Goal: Task Accomplishment & Management: Complete application form

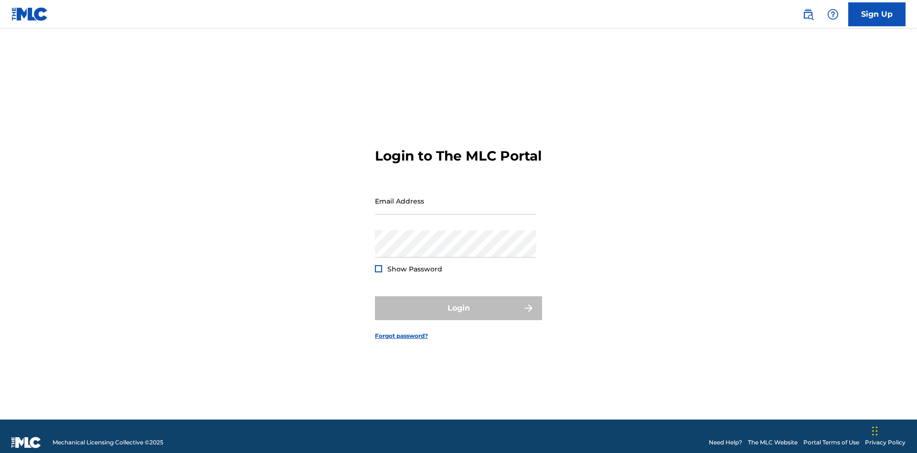
scroll to position [12, 0]
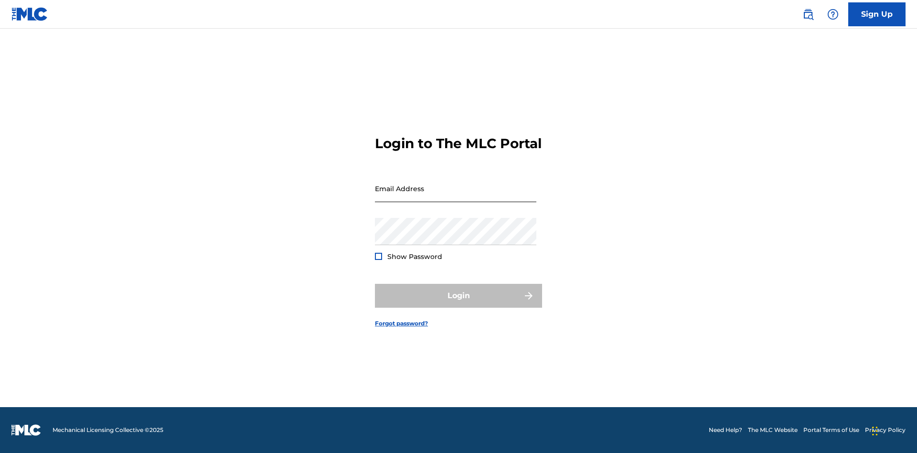
click at [455, 196] on input "Email Address" at bounding box center [455, 188] width 161 height 27
type input "Duke.McTesterson@gmail.com"
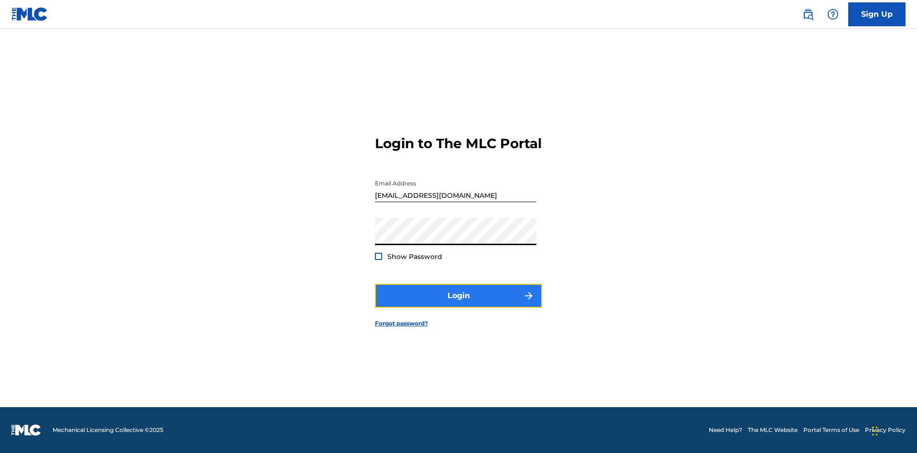
click at [458, 304] on button "Login" at bounding box center [458, 296] width 167 height 24
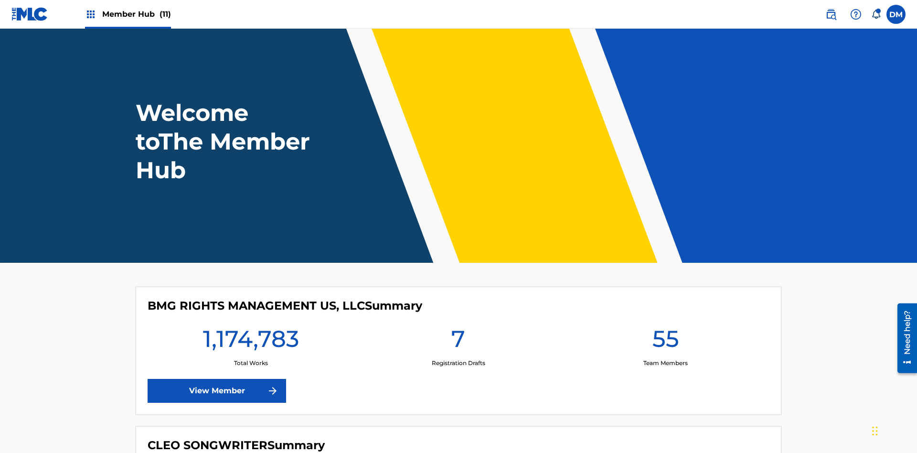
click at [136, 14] on span "Member Hub (11)" at bounding box center [136, 14] width 69 height 11
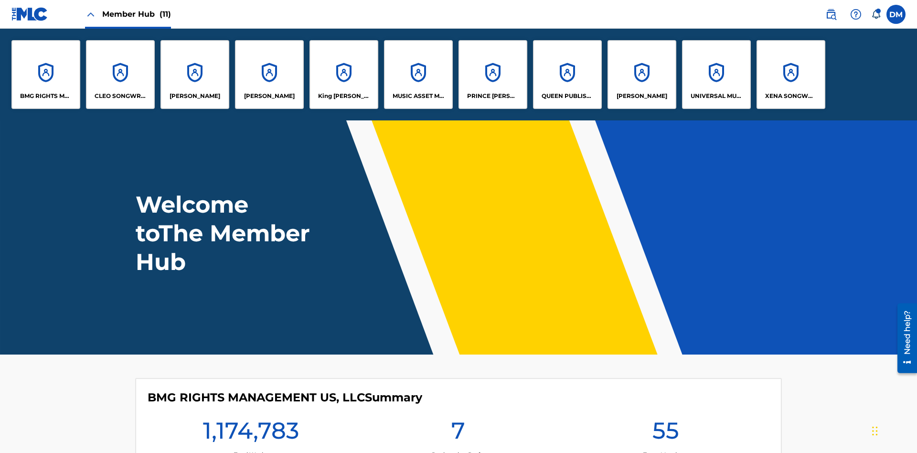
scroll to position [34, 0]
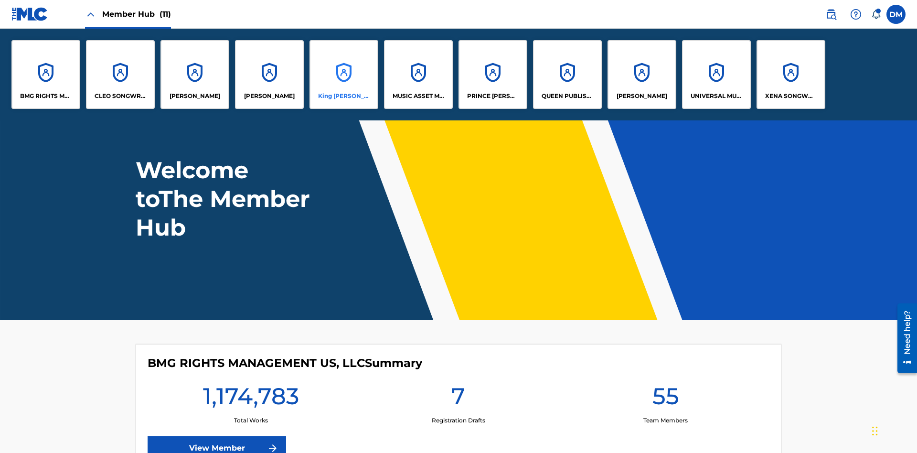
click at [343, 96] on p "King McTesterson" at bounding box center [344, 96] width 52 height 9
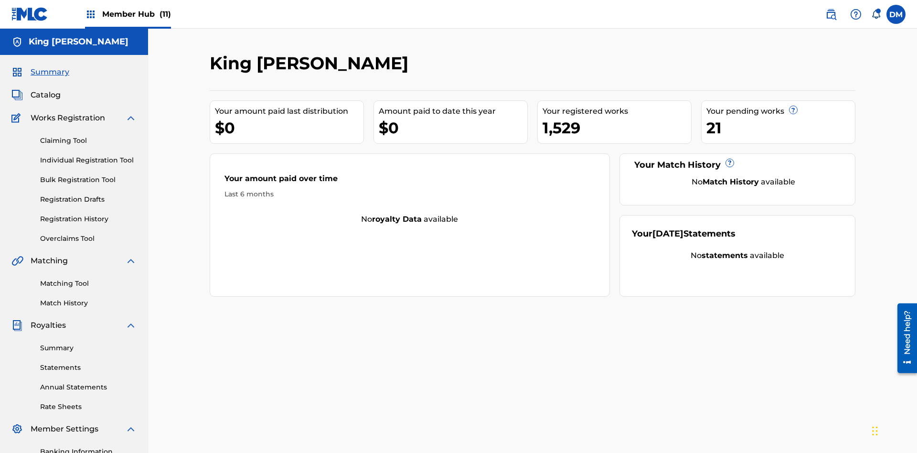
scroll to position [98, 0]
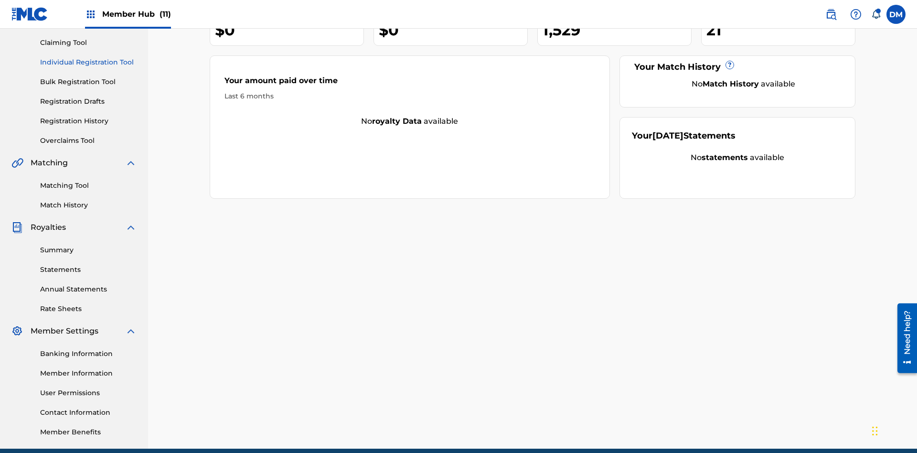
click at [88, 62] on link "Individual Registration Tool" at bounding box center [88, 62] width 96 height 10
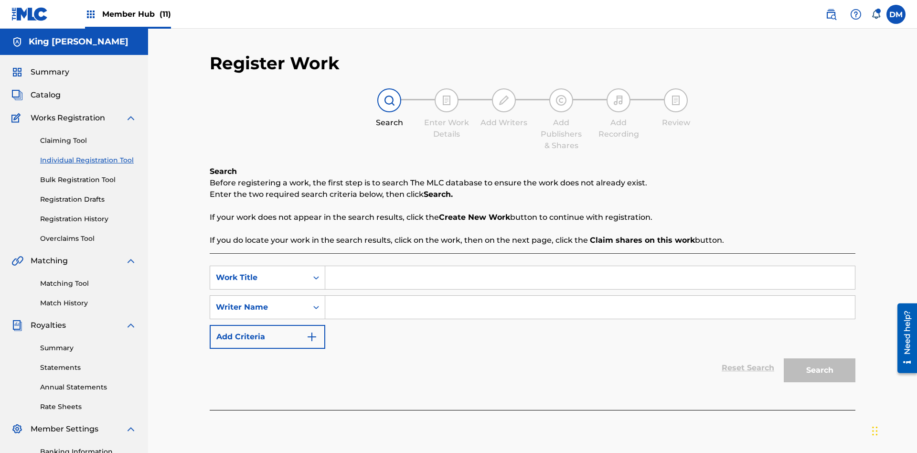
scroll to position [139, 0]
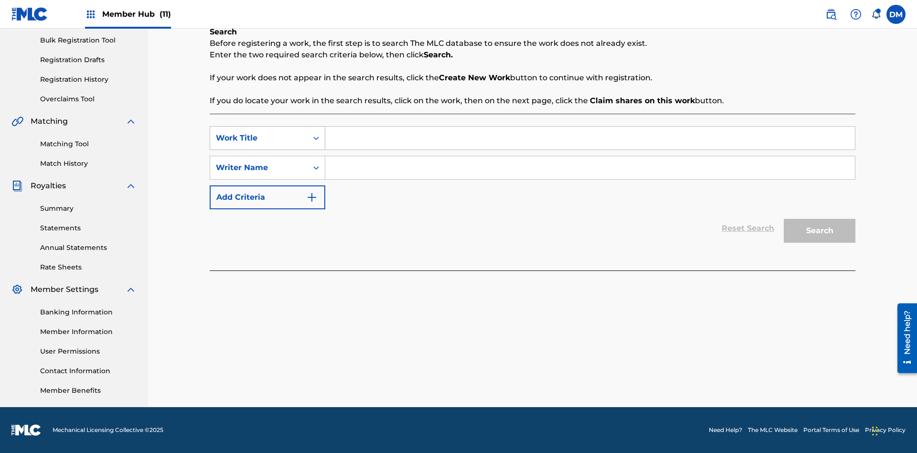
click at [259, 138] on div "Work Title" at bounding box center [259, 137] width 86 height 11
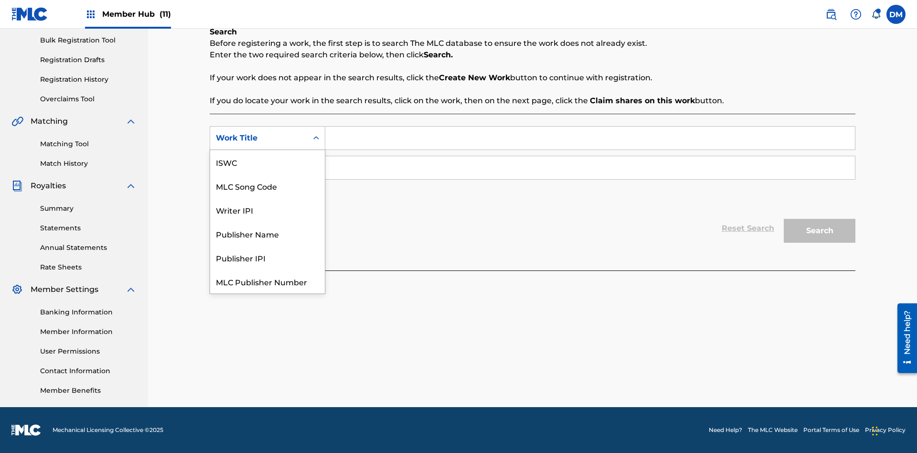
scroll to position [24, 0]
click at [267, 150] on div "ISWC" at bounding box center [267, 138] width 115 height 24
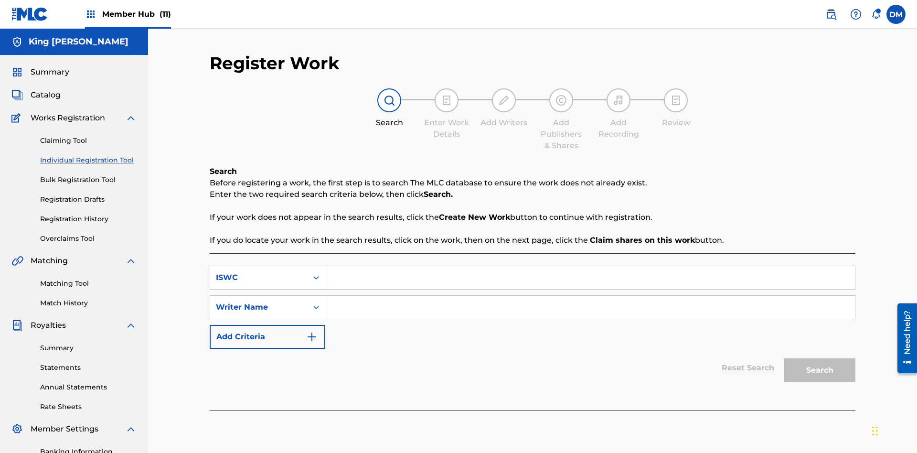
scroll to position [139, 0]
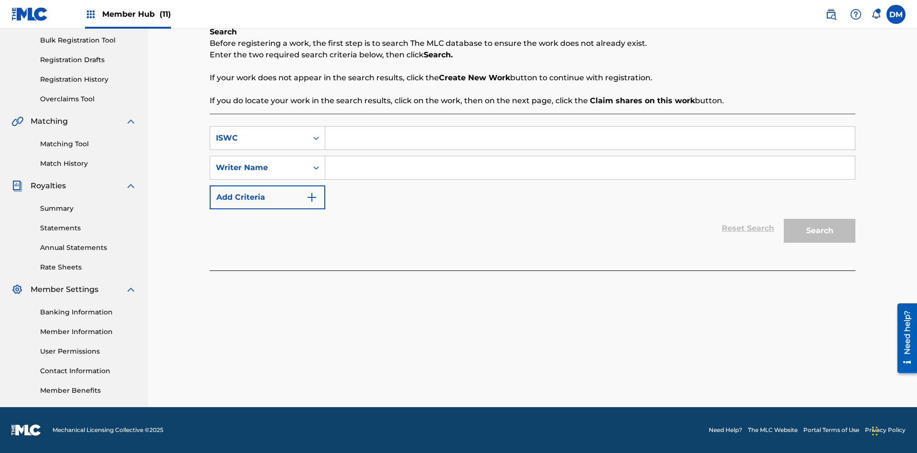
click at [590, 138] on input "Search Form" at bounding box center [589, 138] width 529 height 23
type input "T9645292484"
click at [590, 168] on input "Search Form" at bounding box center [589, 167] width 529 height 23
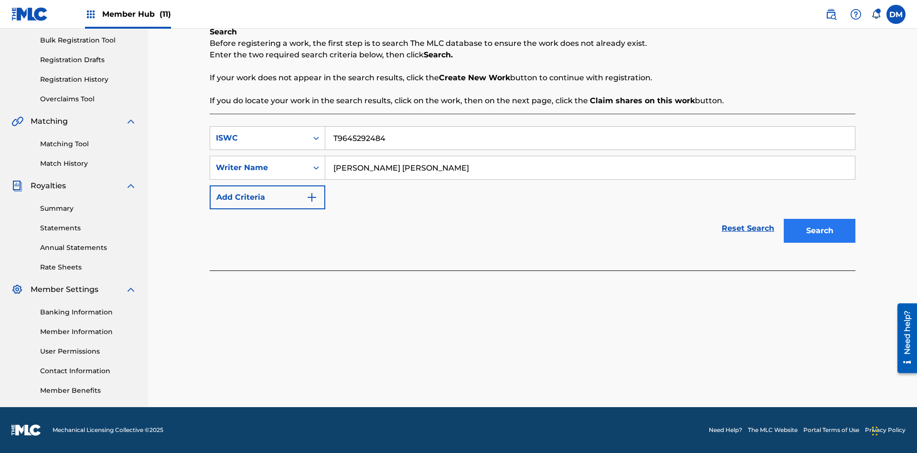
type input "TOM ZACHARY SEBASTIAN POHJOLA"
click at [819, 231] on button "Search" at bounding box center [819, 231] width 72 height 24
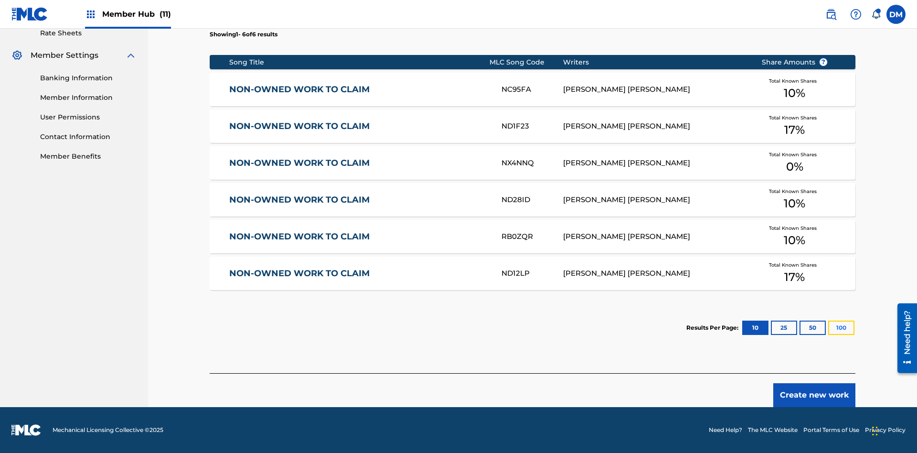
click at [828, 328] on button "100" at bounding box center [841, 327] width 26 height 14
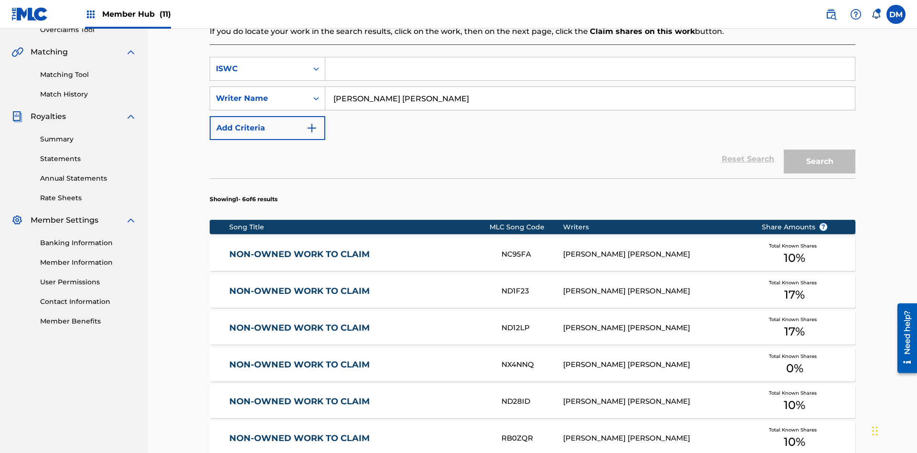
scroll to position [214, 0]
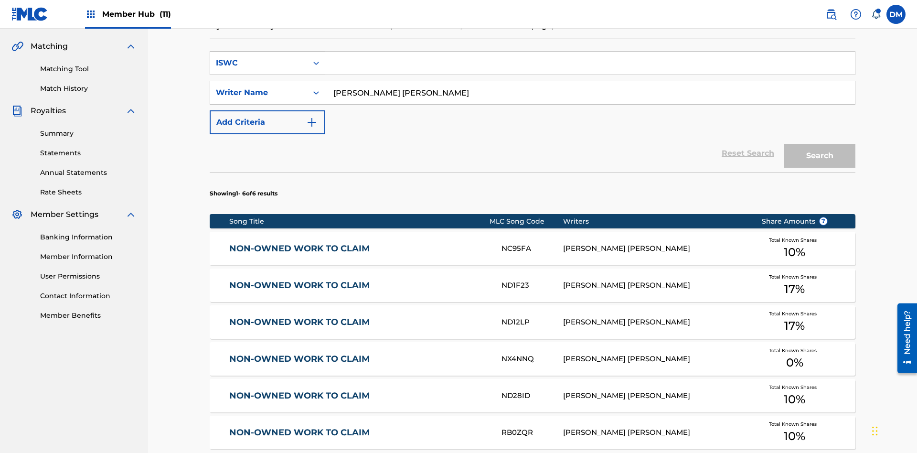
click at [259, 63] on div "ISWC" at bounding box center [259, 62] width 86 height 11
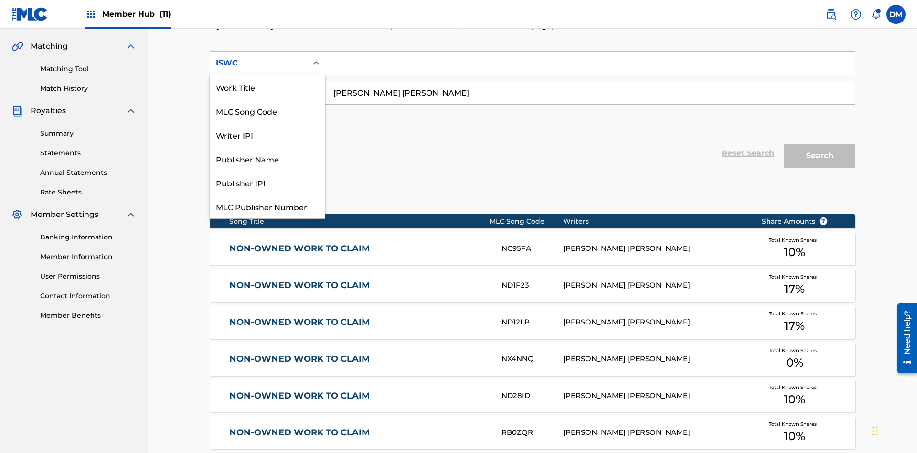
scroll to position [24, 0]
click at [267, 75] on div "Work Title" at bounding box center [267, 63] width 115 height 24
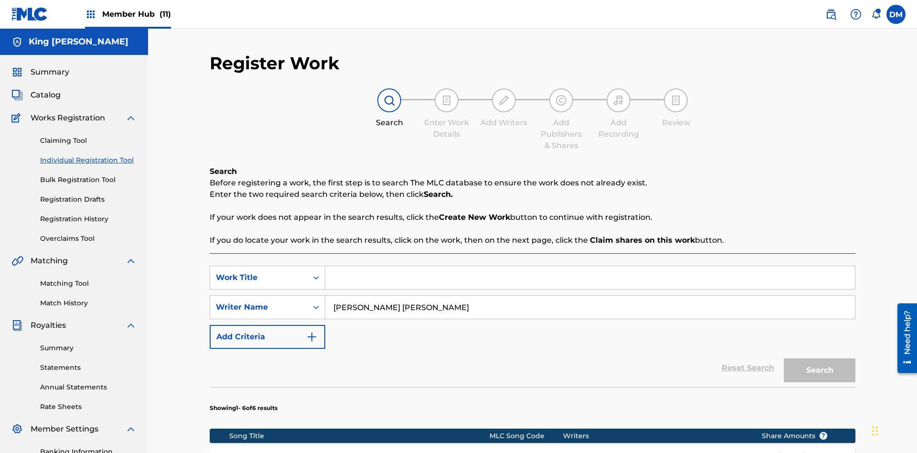
scroll to position [209, 0]
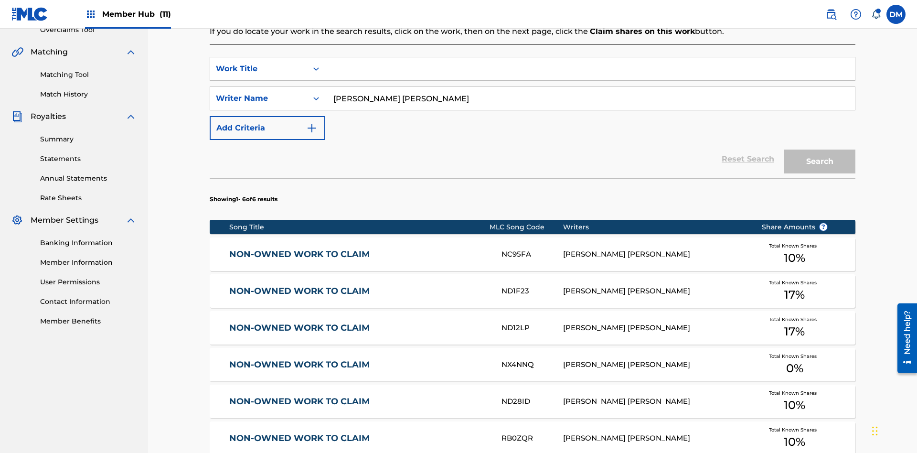
click at [590, 69] on input "Search Form" at bounding box center [589, 68] width 529 height 23
type input "NON-OWNED WORK TO CLAIM"
click at [819, 149] on button "Search" at bounding box center [819, 161] width 72 height 24
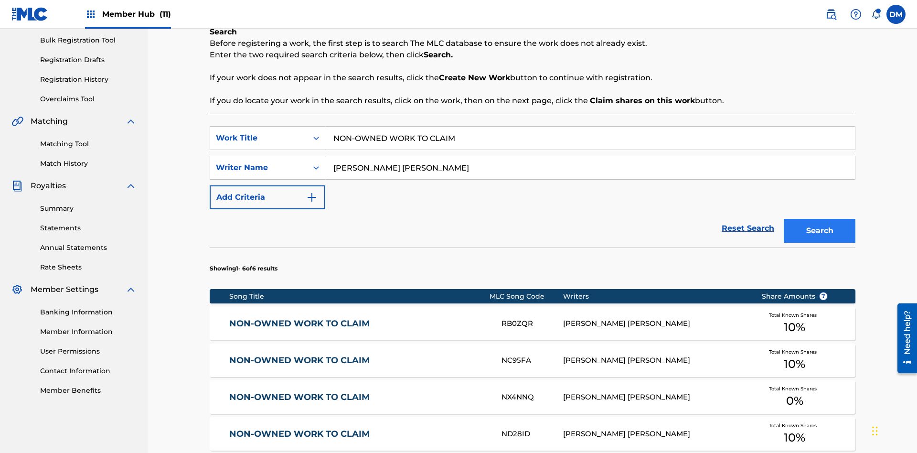
scroll to position [373, 0]
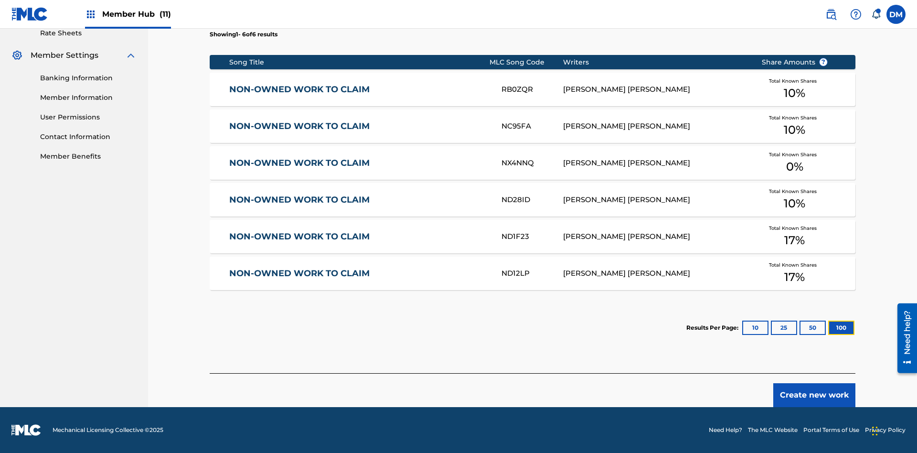
click at [828, 328] on button "100" at bounding box center [841, 327] width 26 height 14
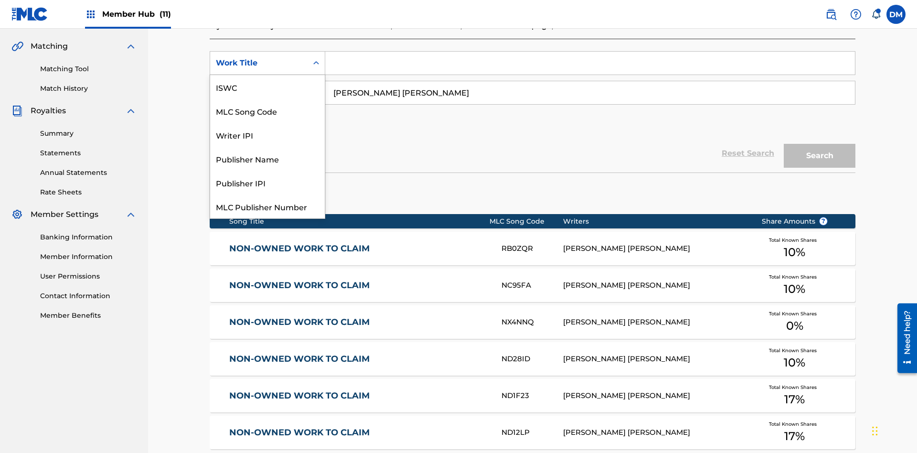
click at [267, 99] on div "MLC Song Code" at bounding box center [267, 111] width 115 height 24
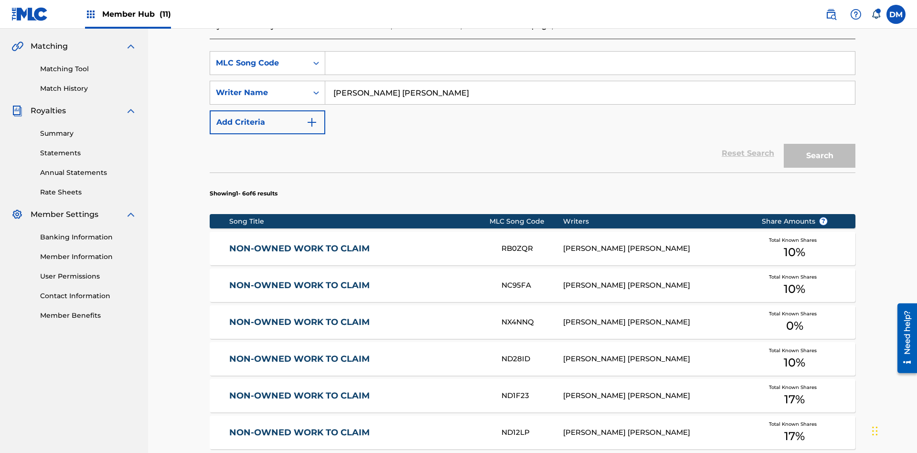
click at [590, 69] on input "Search Form" at bounding box center [589, 63] width 529 height 23
click at [819, 144] on button "Search" at bounding box center [819, 156] width 72 height 24
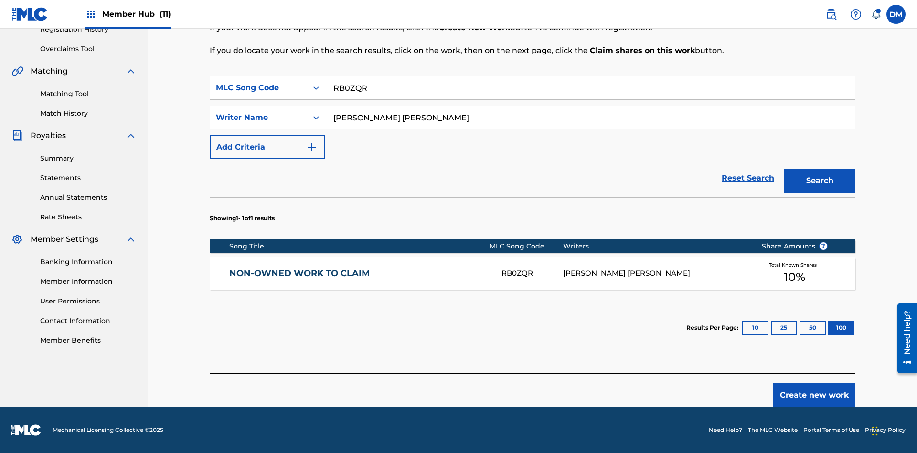
click at [590, 88] on input "RB0ZQR" at bounding box center [589, 87] width 529 height 23
click at [259, 88] on div "MLC Song Code" at bounding box center [259, 87] width 86 height 11
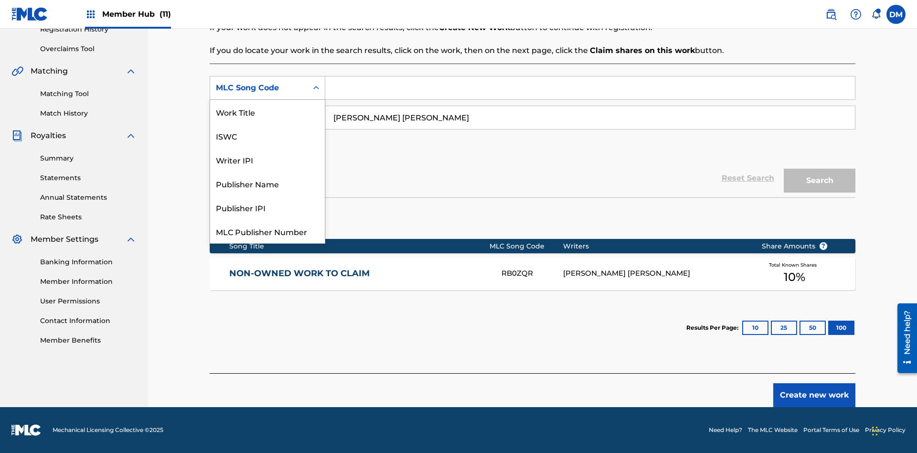
click at [267, 148] on div "Writer IPI" at bounding box center [267, 160] width 115 height 24
click at [819, 180] on button "Search" at bounding box center [819, 181] width 72 height 24
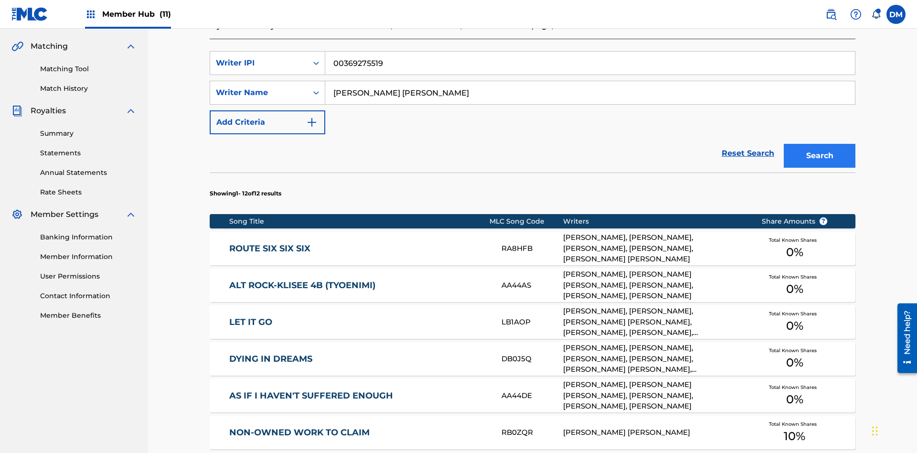
click at [590, 69] on input "00369275519" at bounding box center [589, 63] width 529 height 23
click at [259, 63] on div "Writer IPI" at bounding box center [259, 62] width 86 height 11
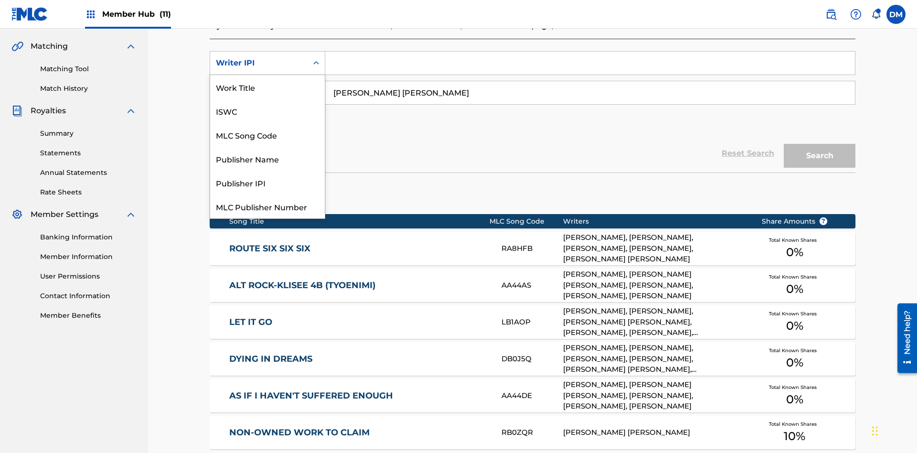
click at [267, 147] on div "Publisher Name" at bounding box center [267, 159] width 115 height 24
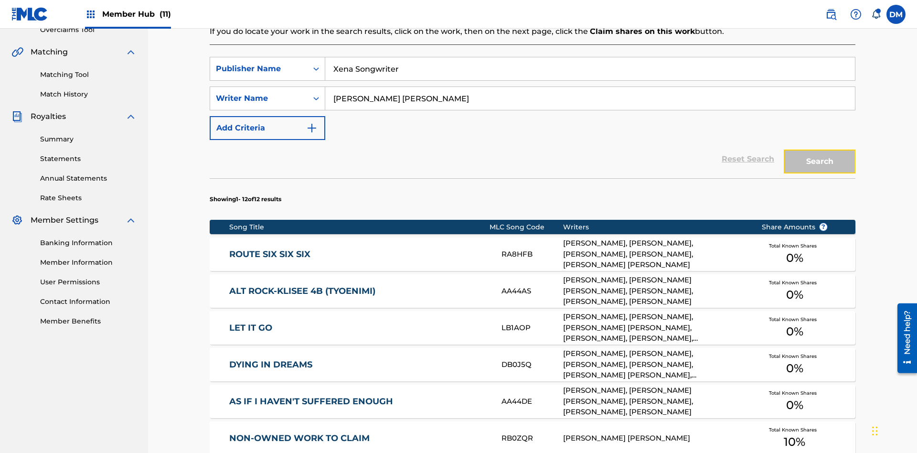
click at [819, 149] on button "Search" at bounding box center [819, 161] width 72 height 24
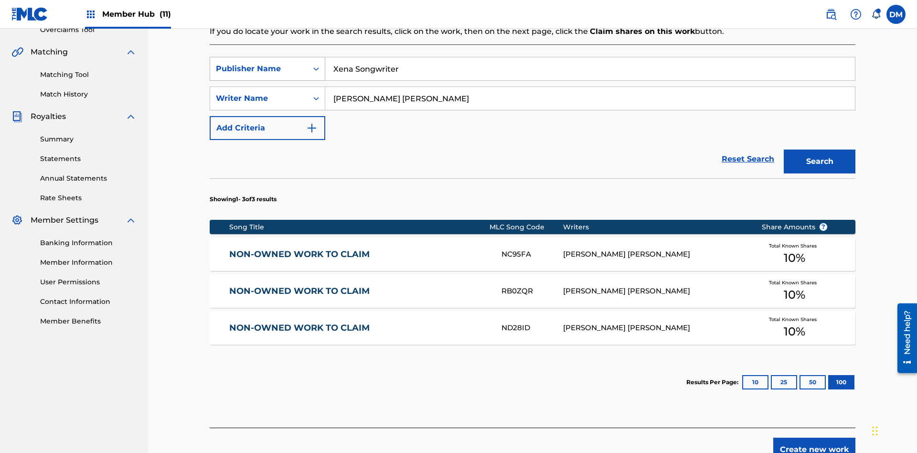
click at [590, 69] on input "Xena Songwriter" at bounding box center [589, 68] width 529 height 23
click at [259, 63] on div "Publisher Name" at bounding box center [259, 68] width 86 height 11
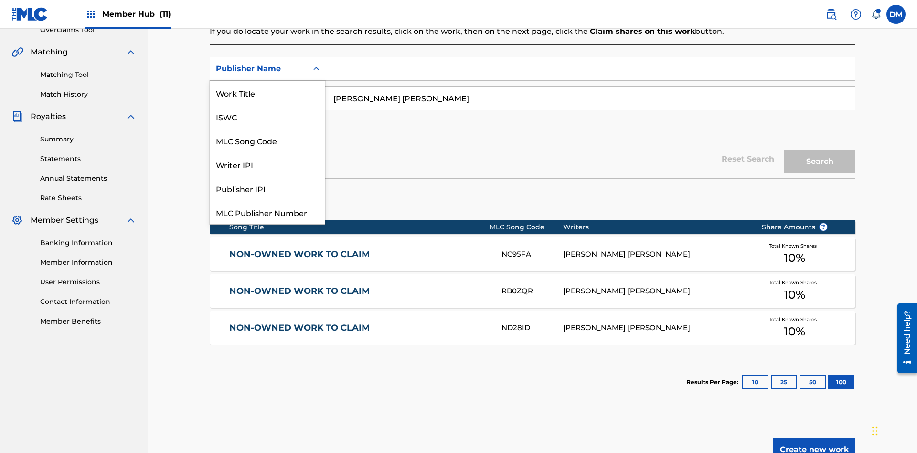
click at [267, 176] on div "Publisher IPI" at bounding box center [267, 188] width 115 height 24
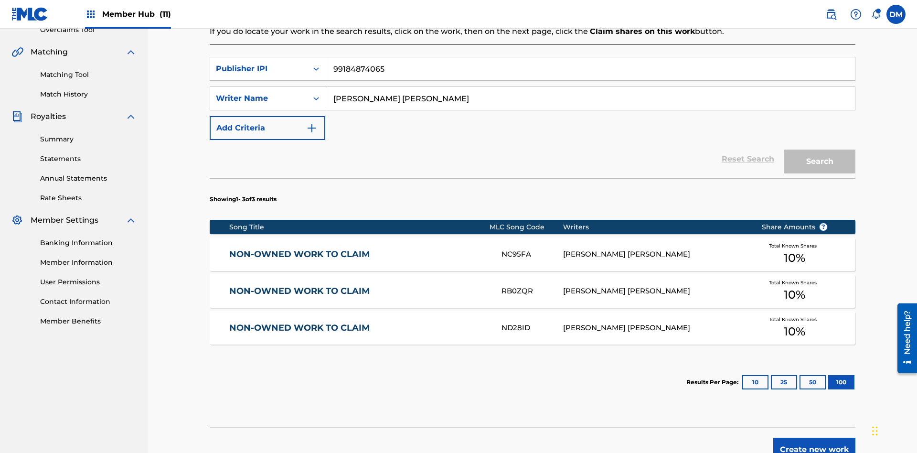
type input "99184874065"
click at [819, 149] on button "Search" at bounding box center [819, 161] width 72 height 24
click at [828, 375] on button "100" at bounding box center [841, 382] width 26 height 14
click at [590, 87] on input "TOM ZACHARY SEBASTIAN POHJOLA" at bounding box center [589, 98] width 529 height 23
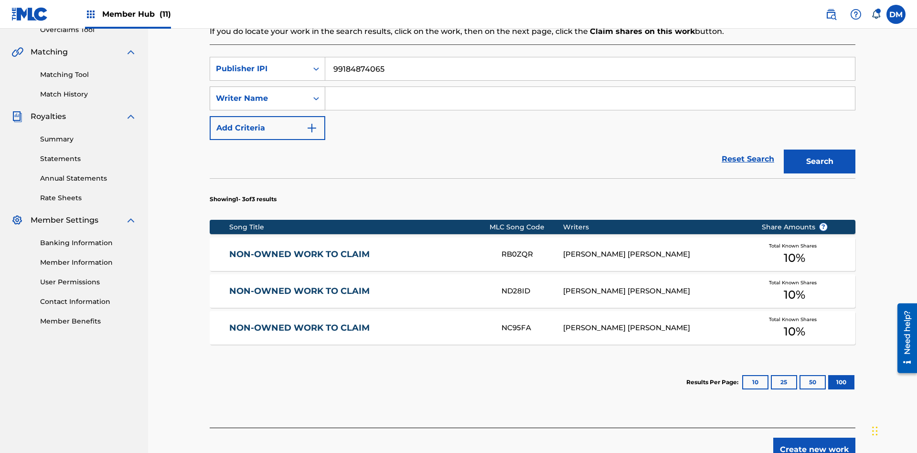
click at [259, 93] on div "Writer Name" at bounding box center [259, 98] width 86 height 11
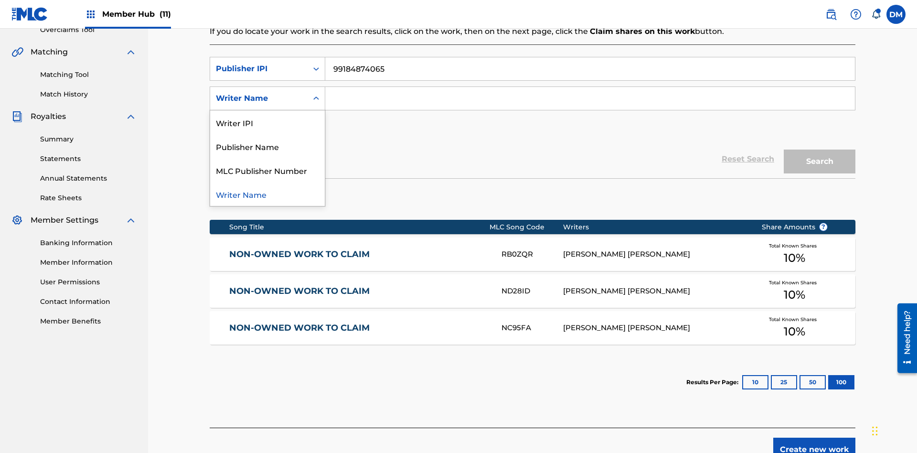
click at [267, 158] on div "MLC Publisher Number" at bounding box center [267, 170] width 115 height 24
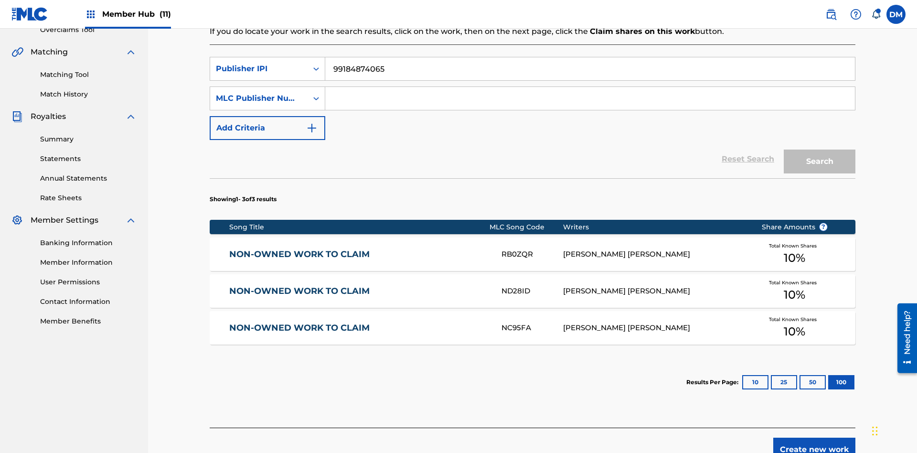
click at [590, 87] on input "Search Form" at bounding box center [589, 98] width 529 height 23
type input "P077WM"
click at [819, 149] on button "Search" at bounding box center [819, 161] width 72 height 24
click at [590, 69] on input "99184874065" at bounding box center [589, 68] width 529 height 23
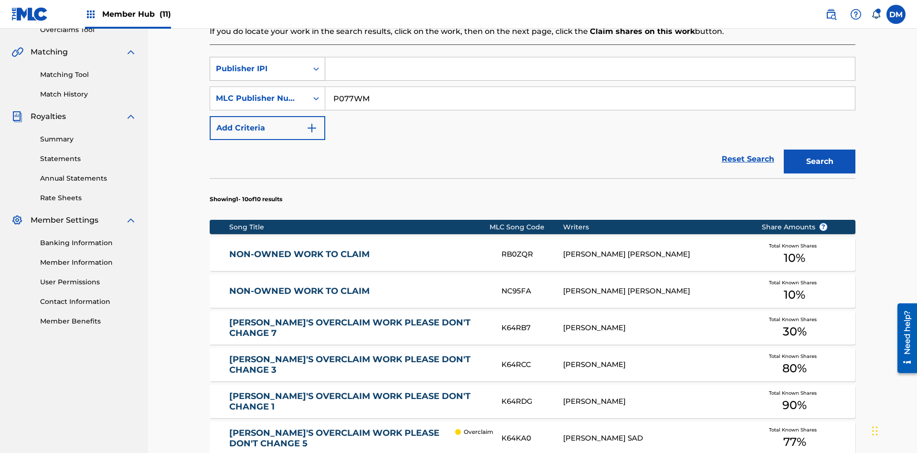
click at [590, 87] on input "P077WM" at bounding box center [589, 98] width 529 height 23
click at [259, 63] on div "Publisher IPI" at bounding box center [259, 68] width 86 height 11
click at [259, 93] on div "MLC Publisher Number" at bounding box center [259, 98] width 86 height 11
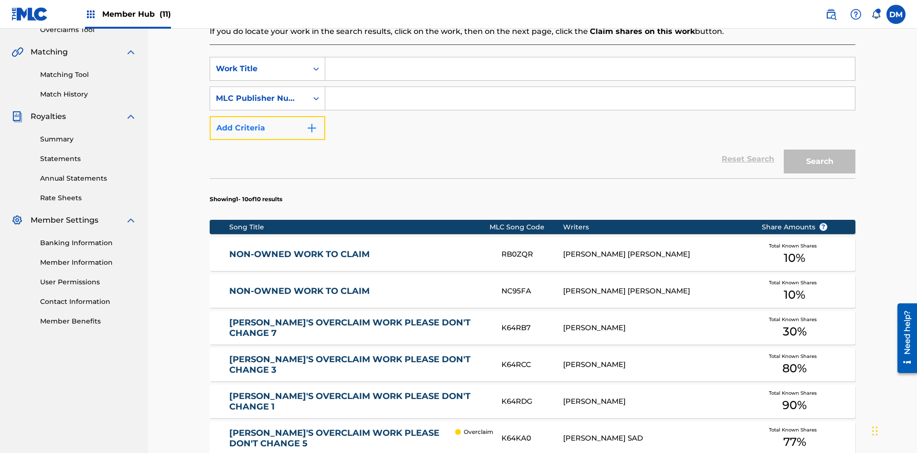
click at [267, 116] on button "Add Criteria" at bounding box center [268, 128] width 116 height 24
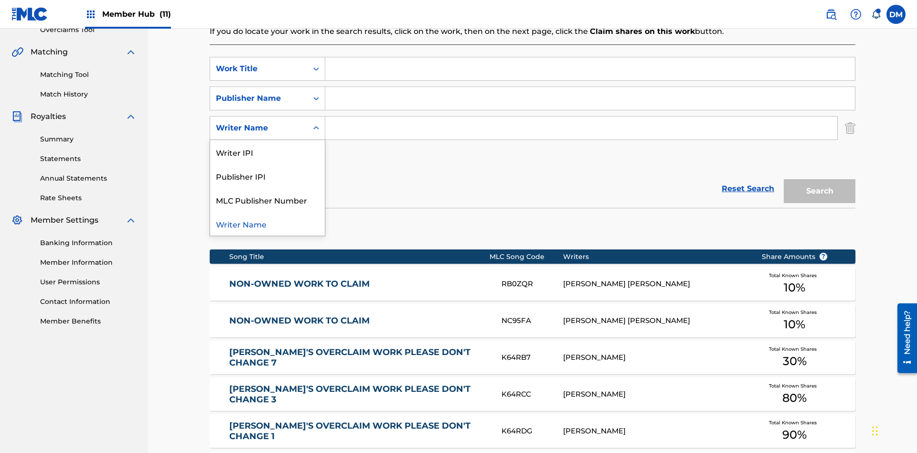
click at [267, 164] on div "Publisher IPI" at bounding box center [267, 176] width 115 height 24
click at [267, 146] on button "Add Criteria" at bounding box center [268, 158] width 116 height 24
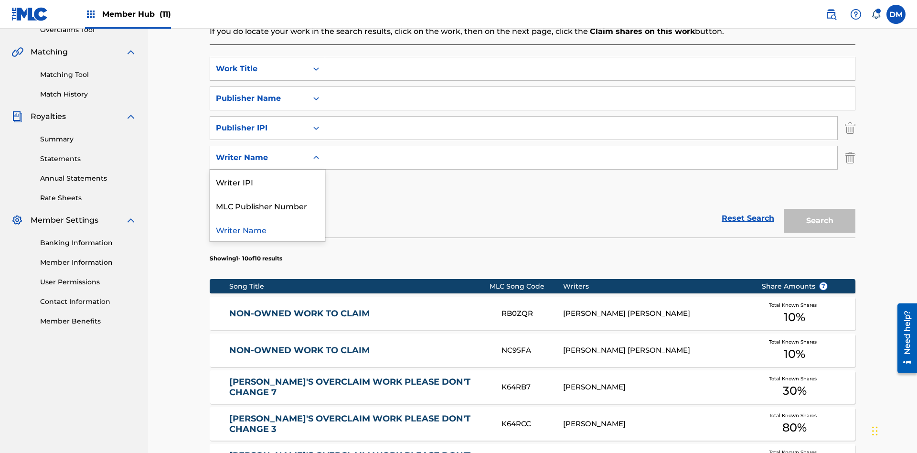
click at [267, 217] on div "Writer Name" at bounding box center [267, 229] width 115 height 24
click at [267, 175] on button "Add Criteria" at bounding box center [268, 187] width 116 height 24
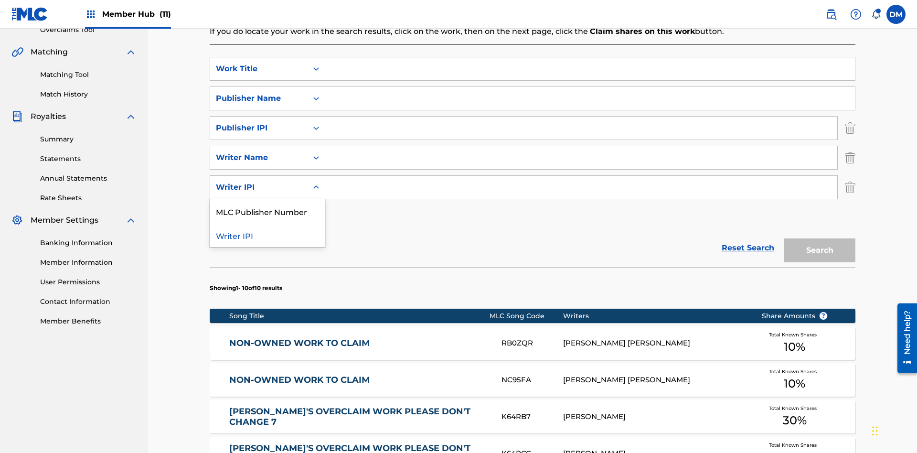
click at [267, 199] on div "MLC Publisher Number" at bounding box center [267, 211] width 115 height 24
click at [590, 69] on input "Search Form" at bounding box center [589, 68] width 529 height 23
type input "NON-OWNED WORK TO CLAIM"
click at [590, 87] on input "Search Form" at bounding box center [589, 98] width 529 height 23
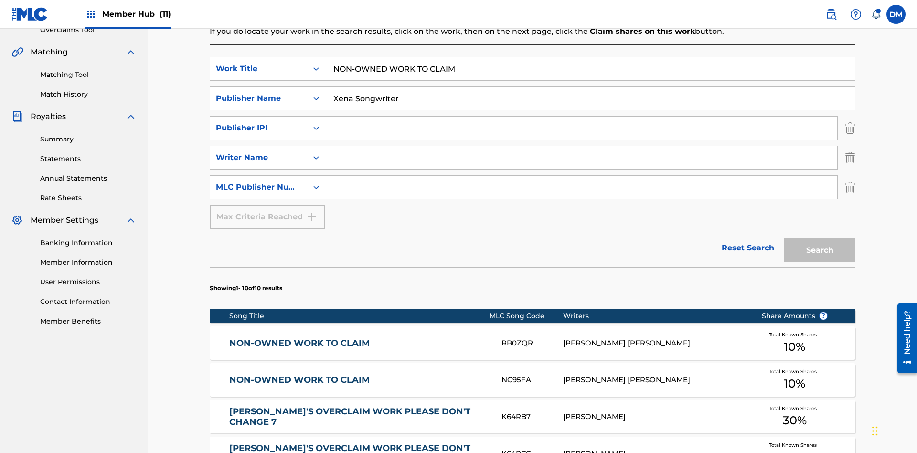
type input "Xena Songwriter"
click at [581, 116] on input "Search Form" at bounding box center [581, 127] width 512 height 23
click at [581, 146] on input "Search Form" at bounding box center [581, 157] width 512 height 23
click at [581, 176] on input "Search Form" at bounding box center [581, 187] width 512 height 23
type input "P077WM"
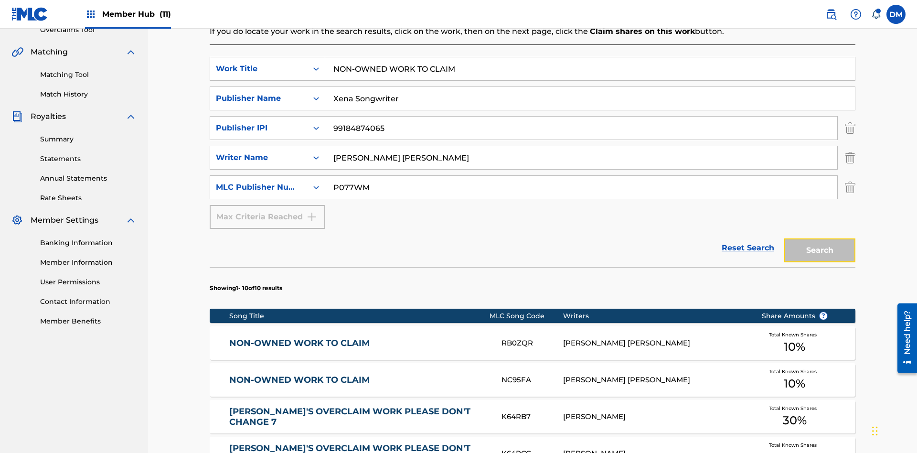
click at [819, 238] on button "Search" at bounding box center [819, 250] width 72 height 24
click at [850, 116] on img "Search Form" at bounding box center [850, 128] width 11 height 24
click at [850, 146] on img "Search Form" at bounding box center [850, 158] width 11 height 24
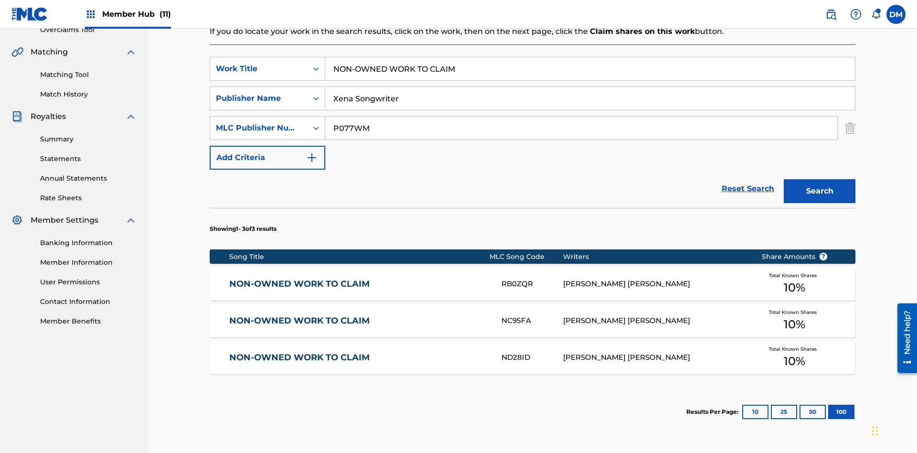
click at [590, 69] on input "NON-OWNED WORK TO CLAIM" at bounding box center [589, 68] width 529 height 23
click at [590, 87] on input "Xena Songwriter" at bounding box center [589, 98] width 529 height 23
click at [581, 116] on input "P077WM" at bounding box center [581, 127] width 512 height 23
click at [259, 63] on div "Work Title" at bounding box center [259, 68] width 86 height 11
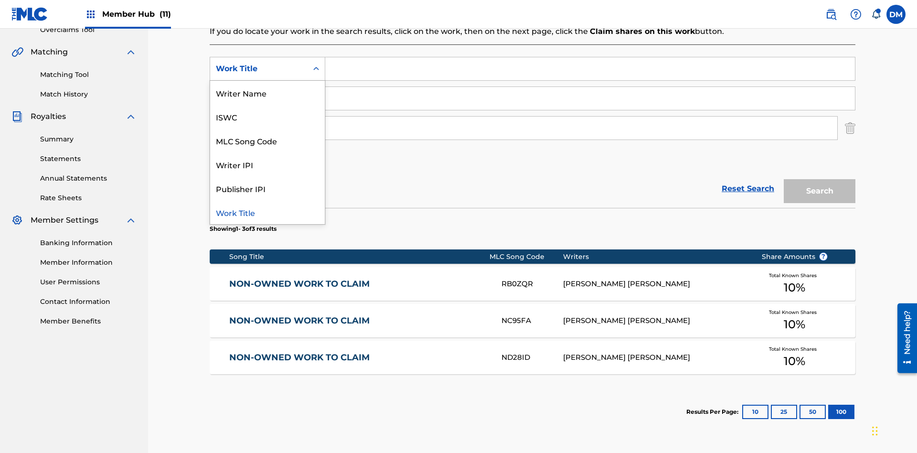
click at [267, 111] on div "ISWC" at bounding box center [267, 117] width 115 height 24
click at [259, 93] on div "Publisher Name" at bounding box center [259, 98] width 86 height 11
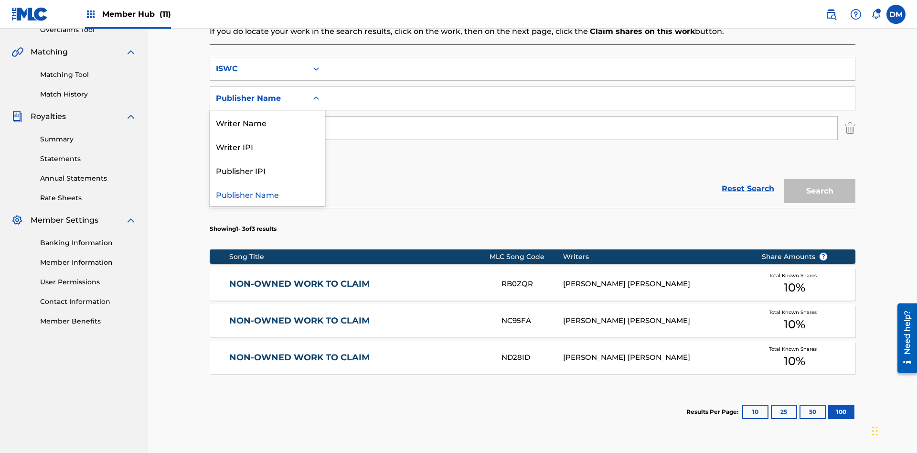
click at [267, 134] on div "Writer IPI" at bounding box center [267, 146] width 115 height 24
click at [259, 122] on div "MLC Publisher Number" at bounding box center [259, 127] width 86 height 11
click at [590, 69] on input "Search Form" at bounding box center [589, 68] width 529 height 23
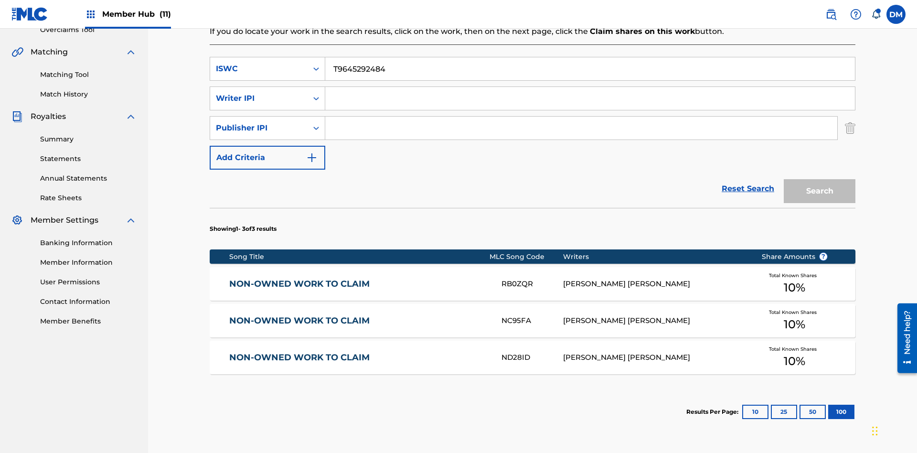
type input "T9645292484"
click at [590, 87] on input "Search Form" at bounding box center [589, 98] width 529 height 23
type input "00369275519"
click at [581, 116] on input "Search Form" at bounding box center [581, 127] width 512 height 23
type input "99184874065"
